Goal: Information Seeking & Learning: Learn about a topic

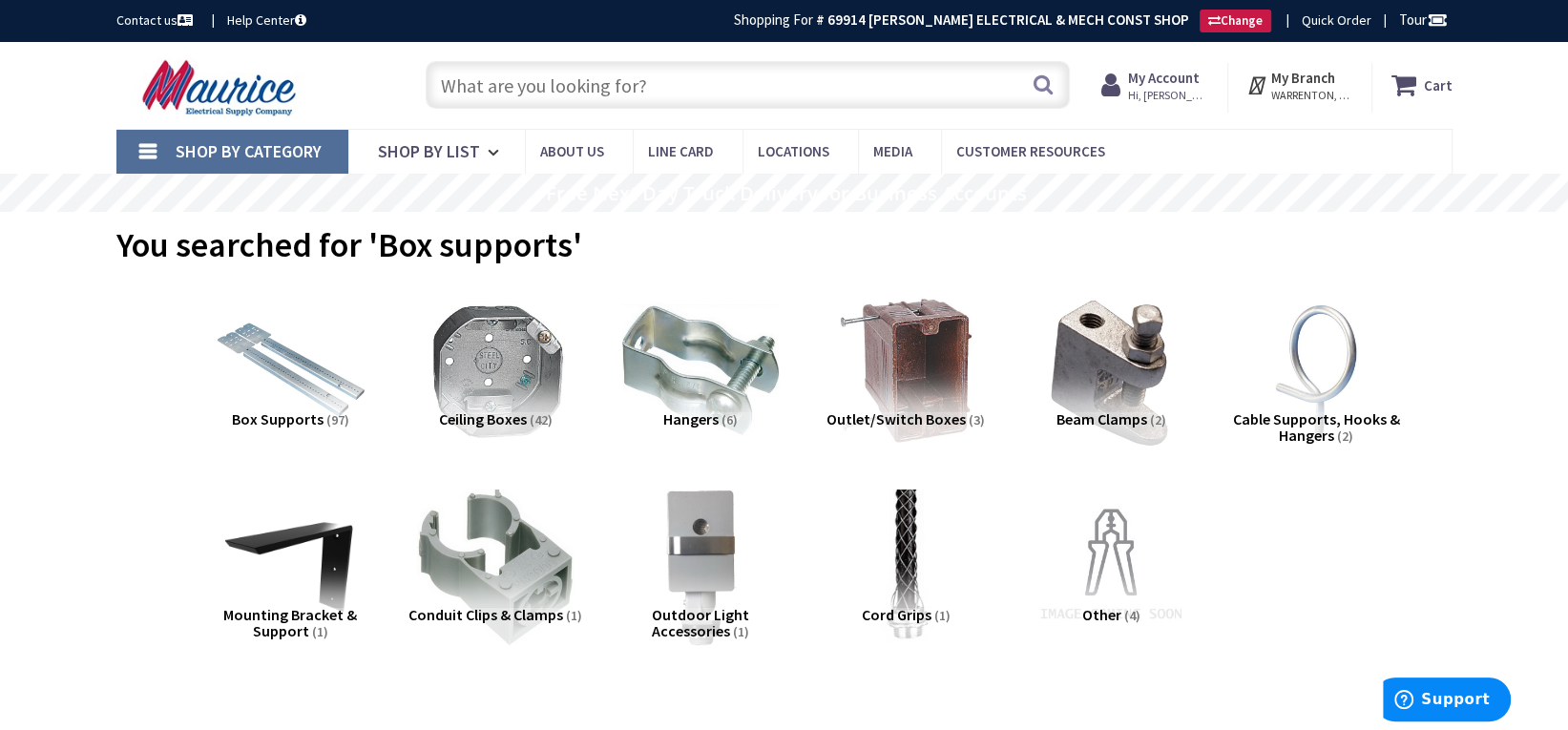
click at [649, 89] on input "text" at bounding box center [748, 84] width 644 height 48
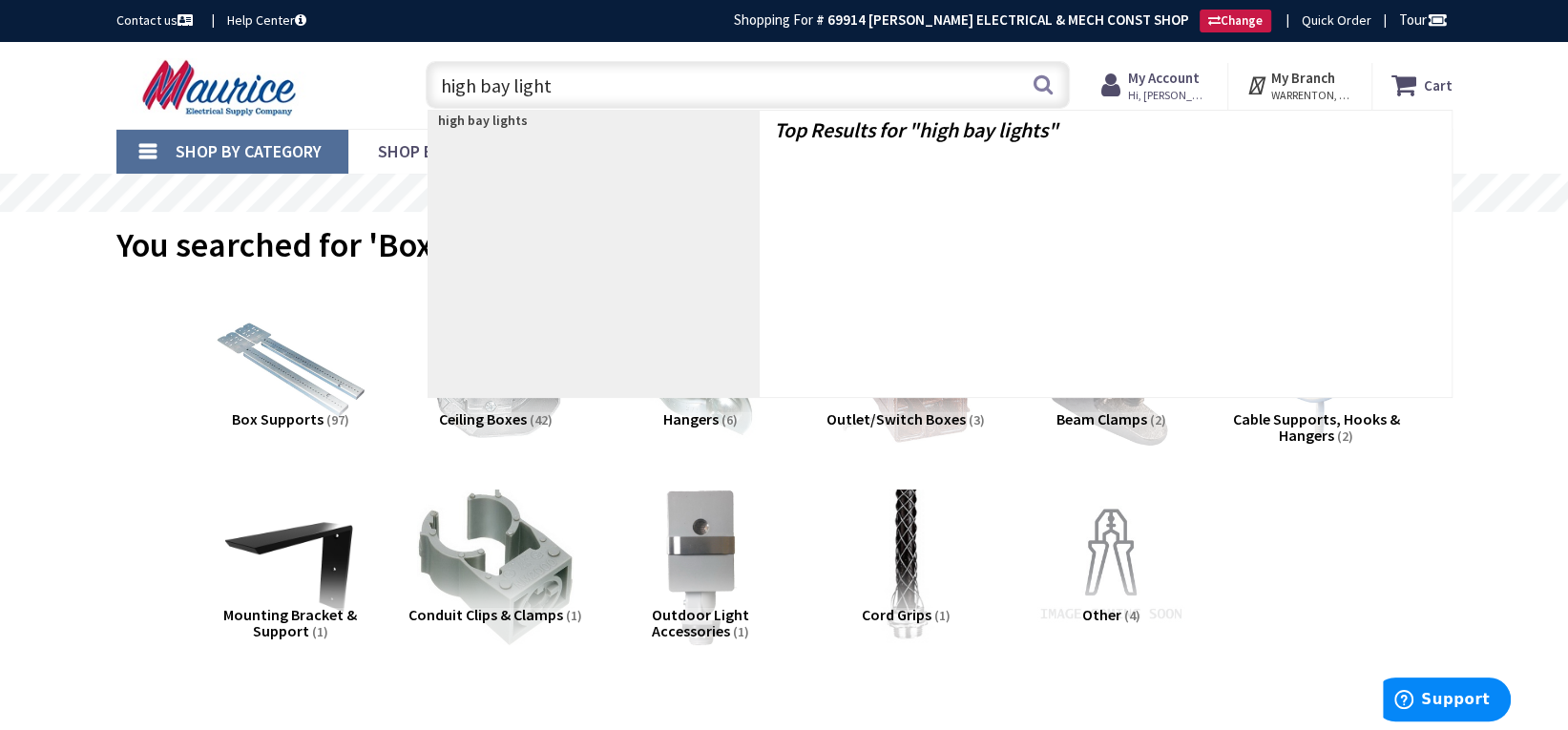
type input "high bay lights"
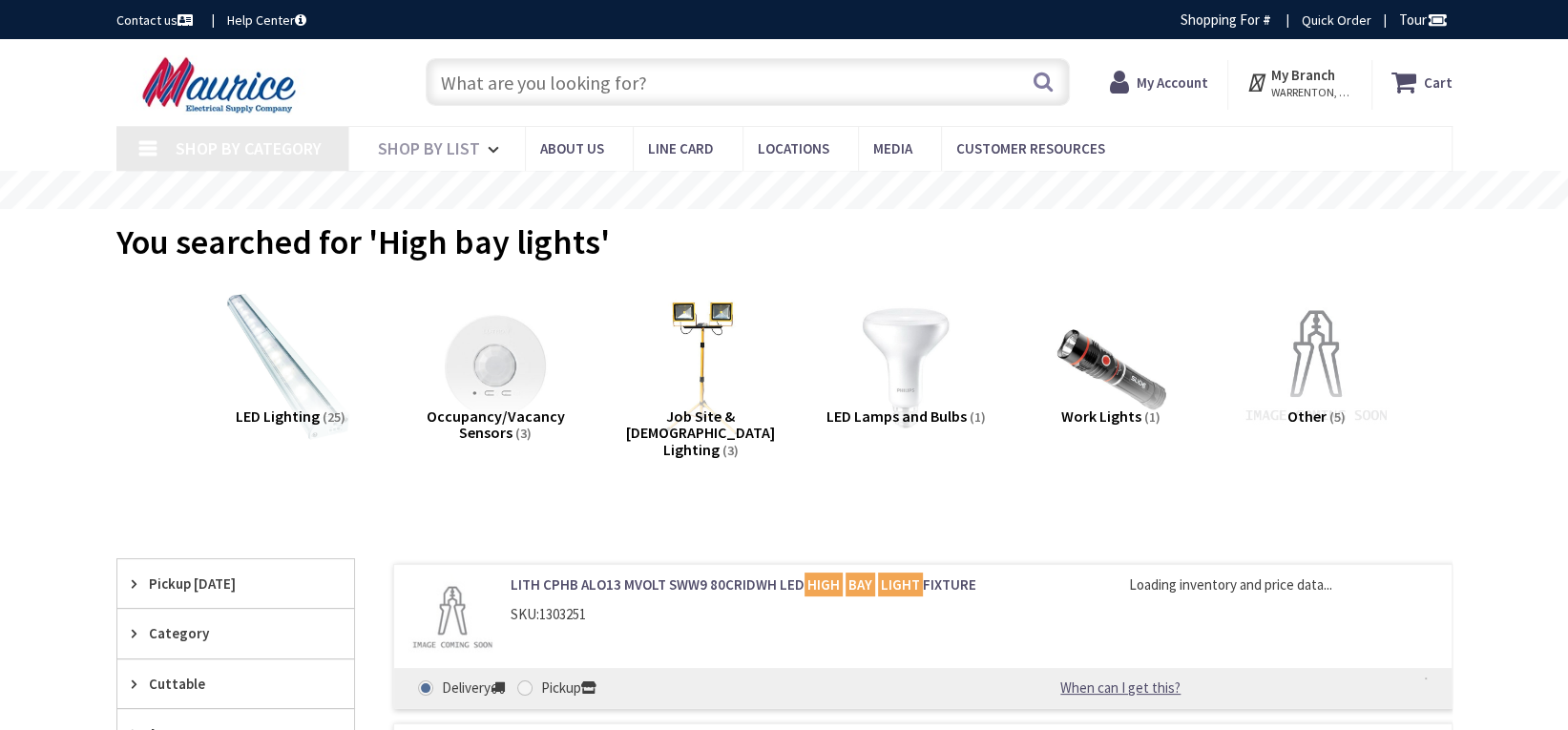
type input "[GEOGRAPHIC_DATA], [GEOGRAPHIC_DATA]"
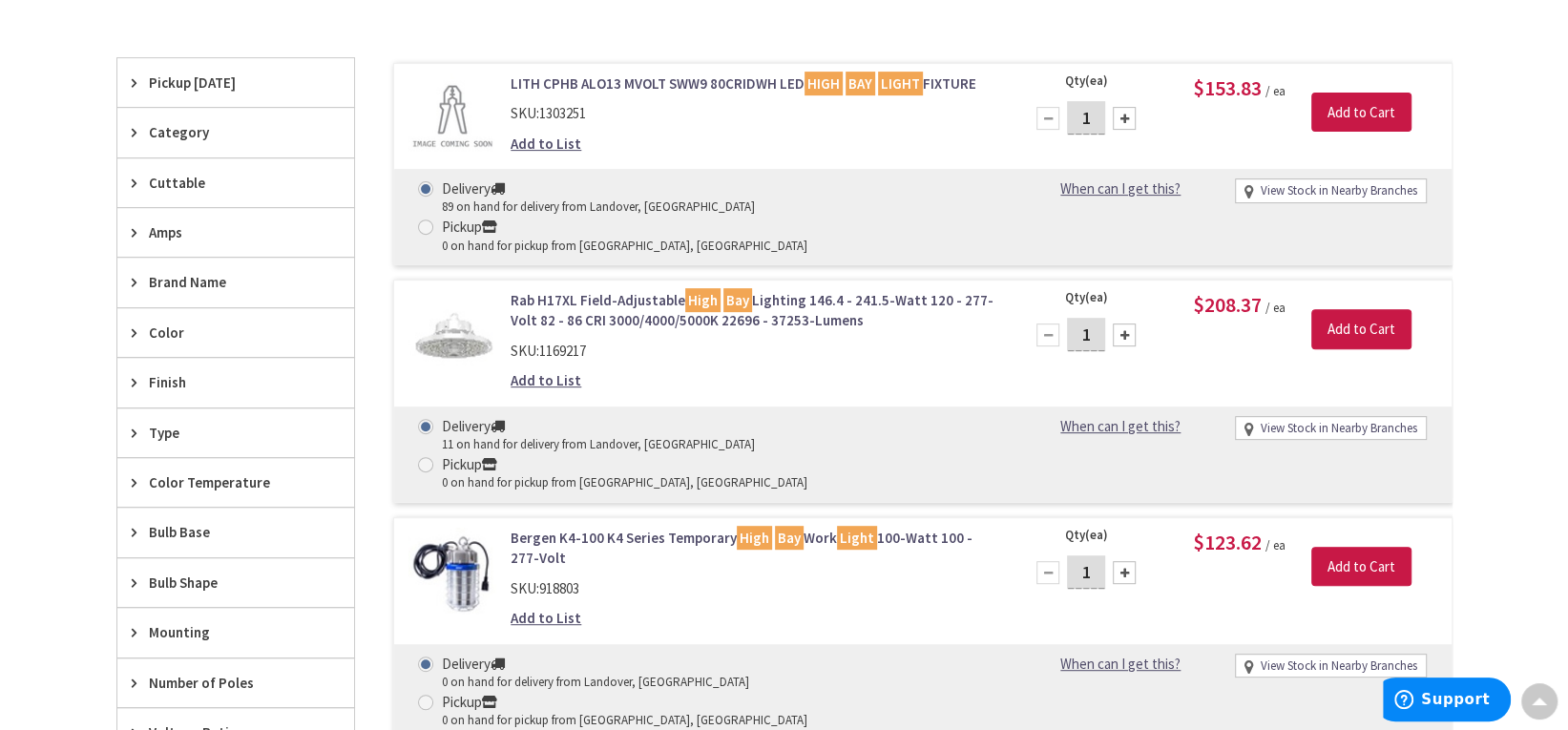
scroll to position [479, 0]
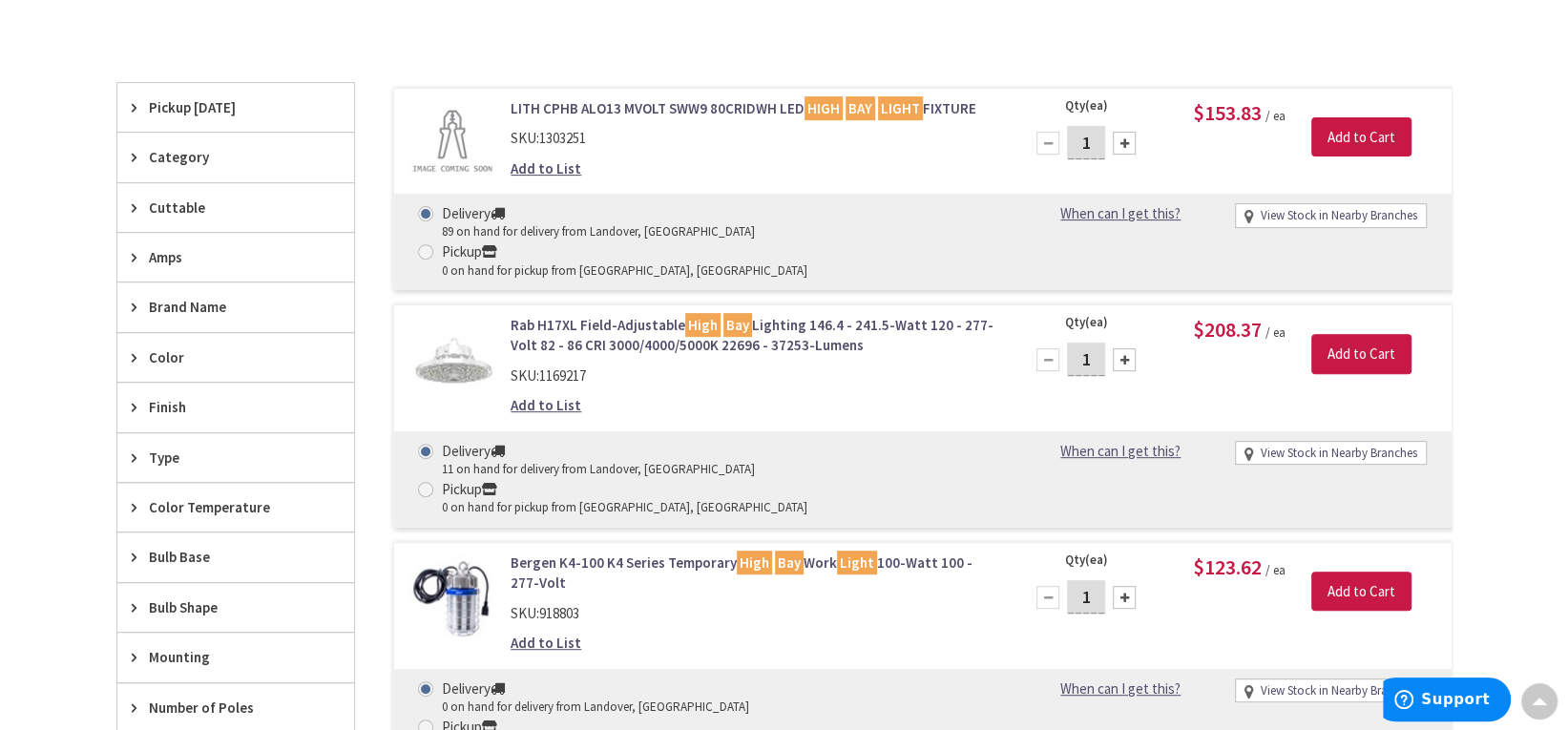
click at [473, 315] on img at bounding box center [452, 359] width 89 height 89
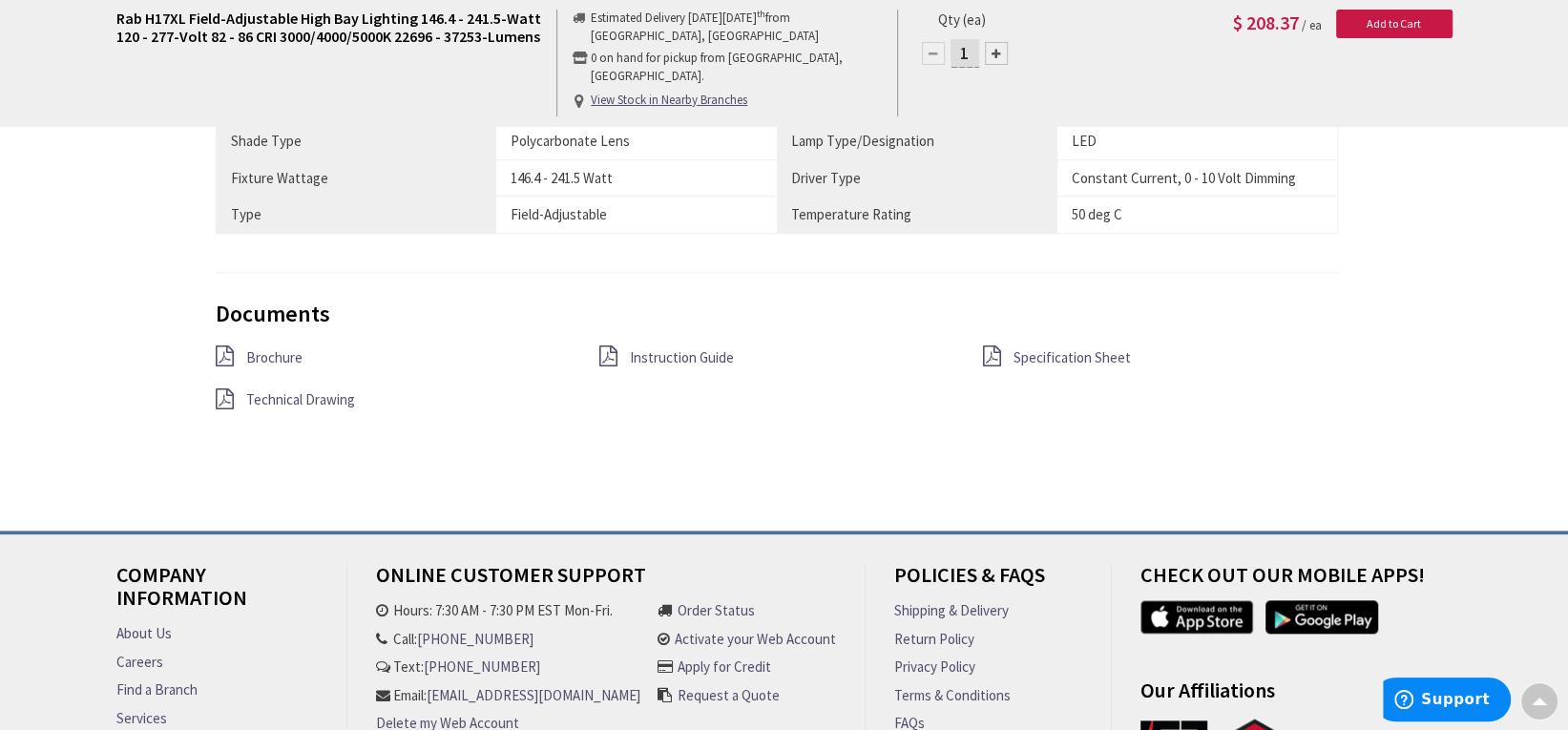
scroll to position [1432, 0]
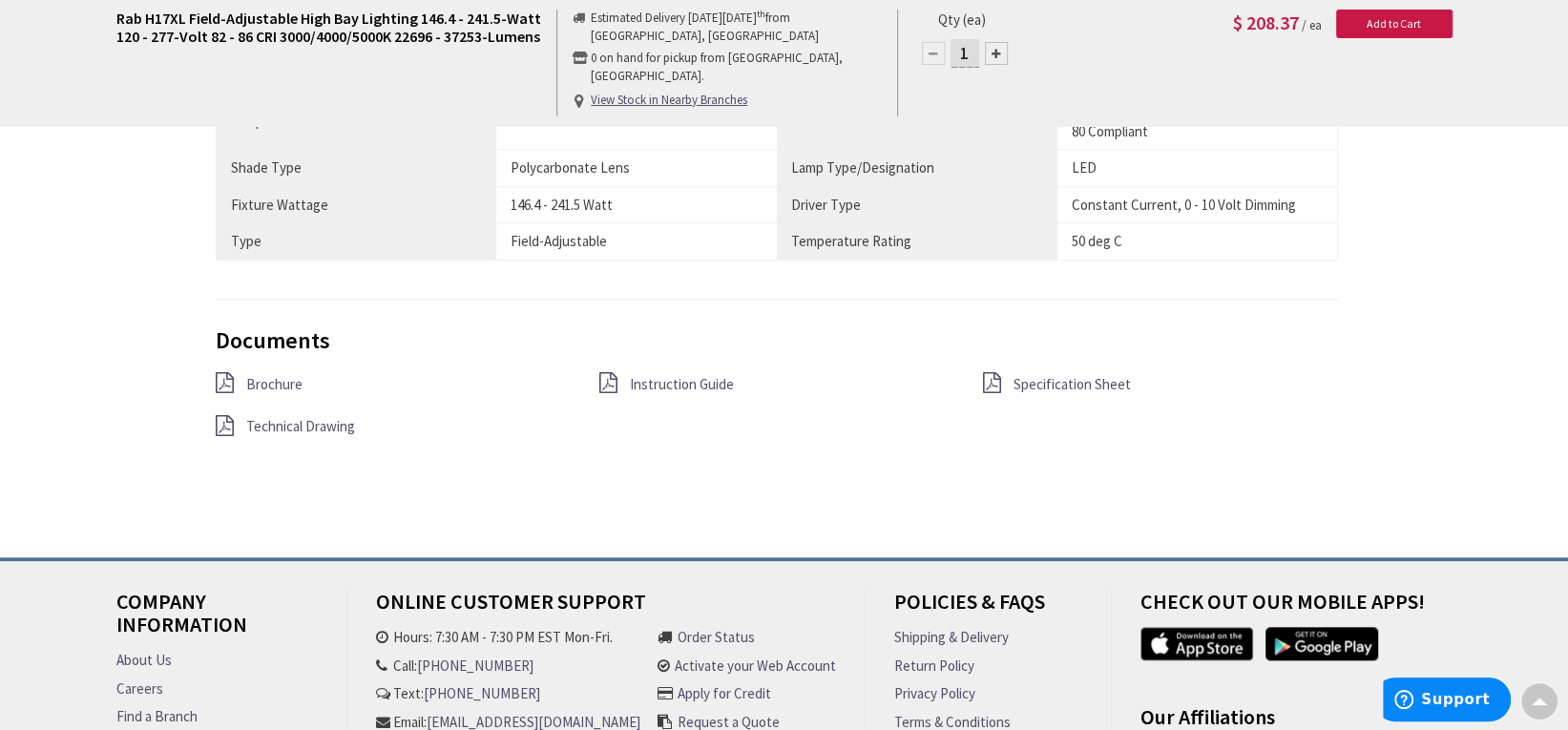
click at [1055, 380] on span "Specification Sheet" at bounding box center [1072, 384] width 117 height 19
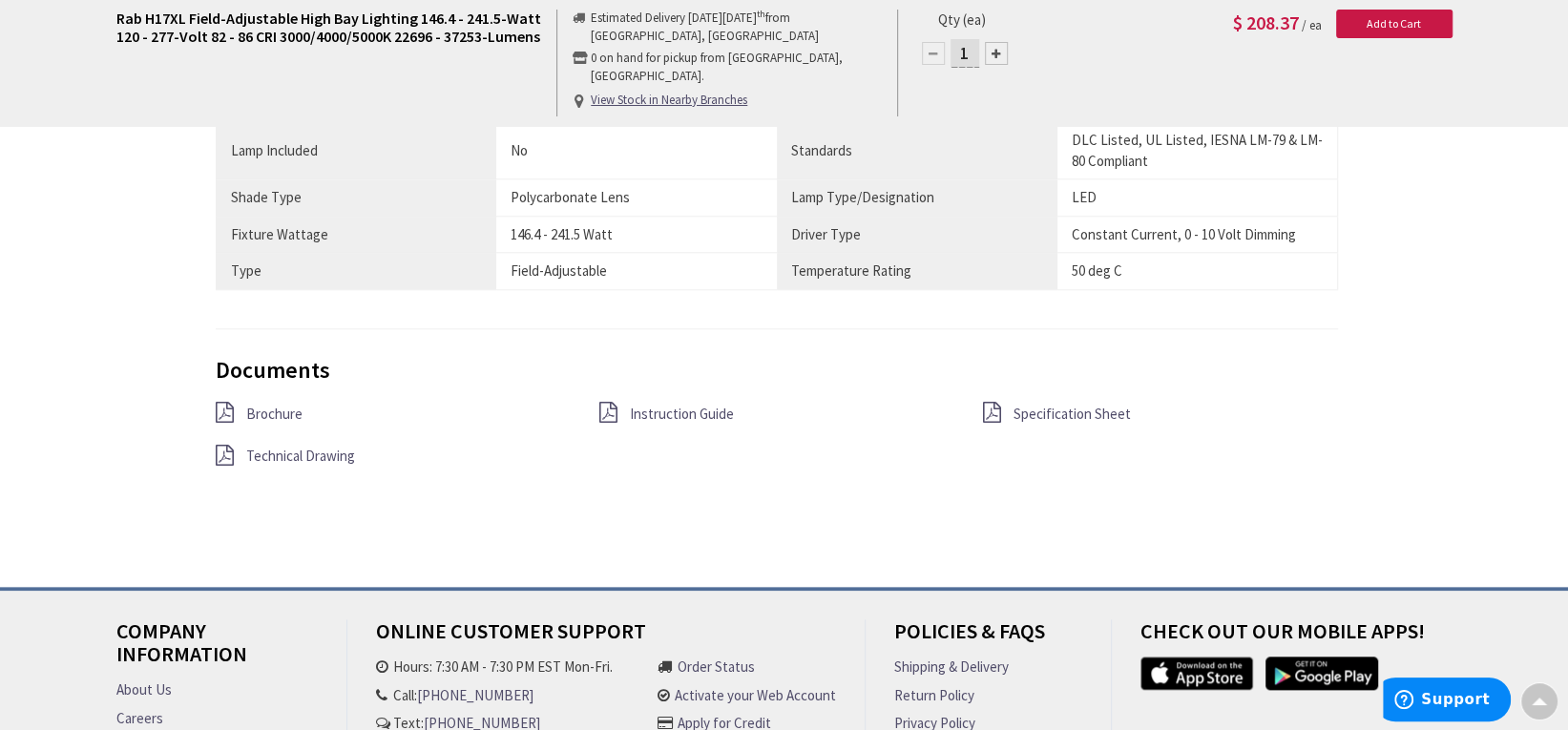
scroll to position [1432, 0]
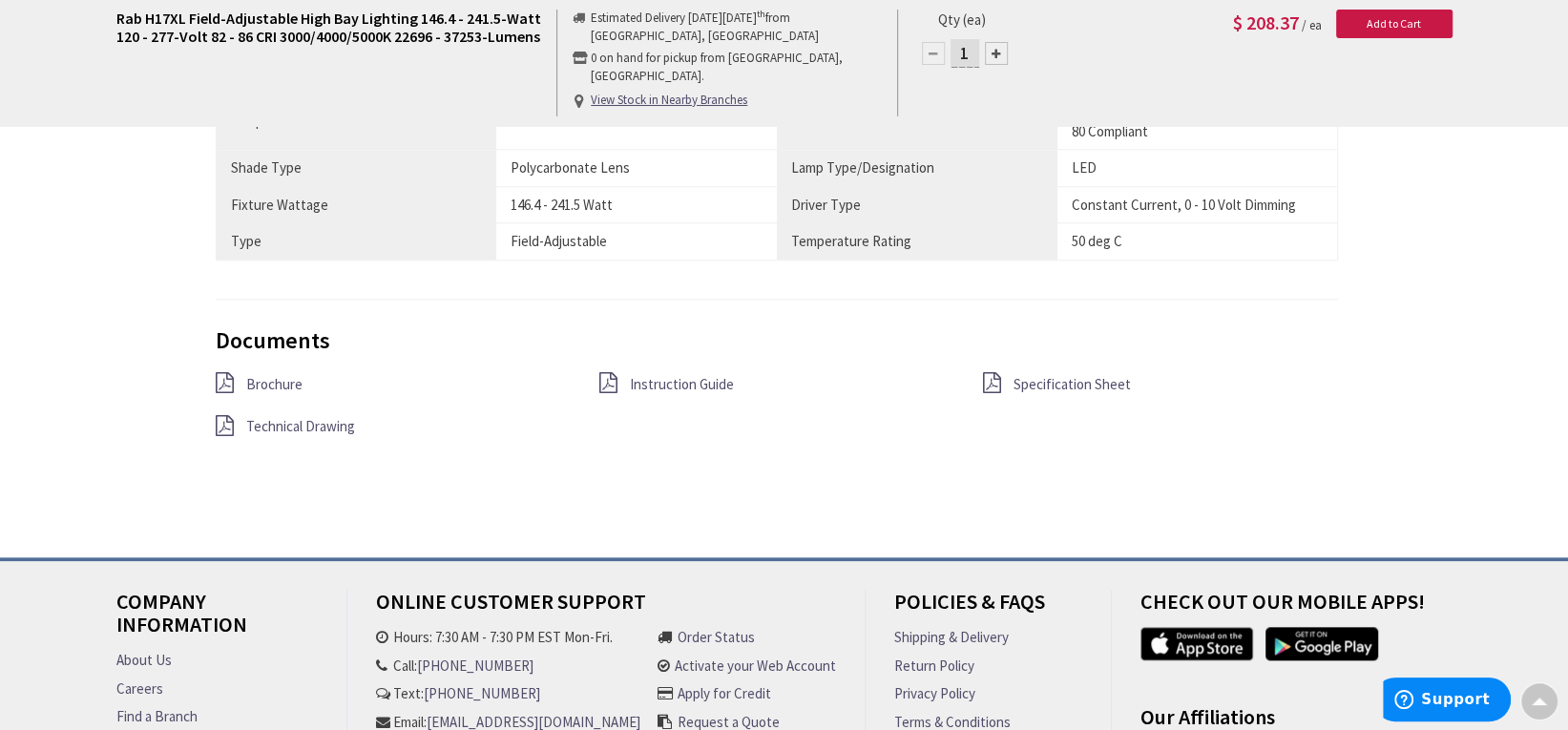
click at [1074, 375] on span "Specification Sheet" at bounding box center [1072, 384] width 117 height 19
